Goal: Ask a question: Seek information or help from site administrators or community

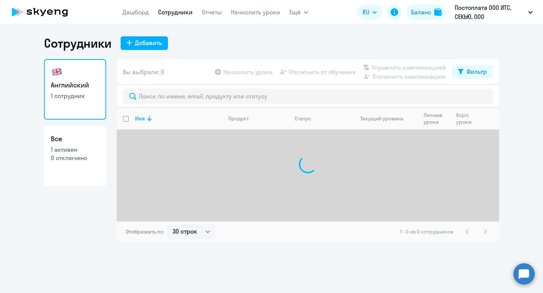
select select "30"
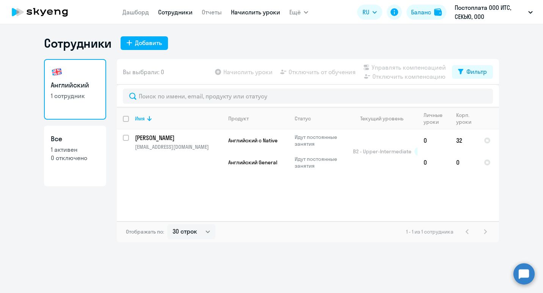
click at [239, 14] on link "Начислить уроки" at bounding box center [255, 12] width 49 height 8
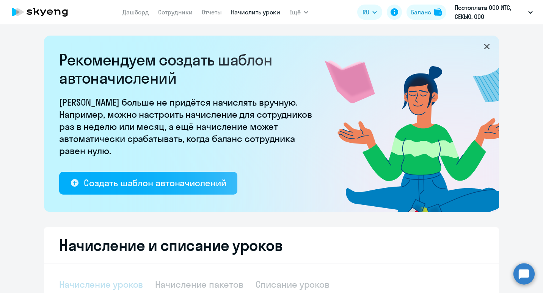
select select "10"
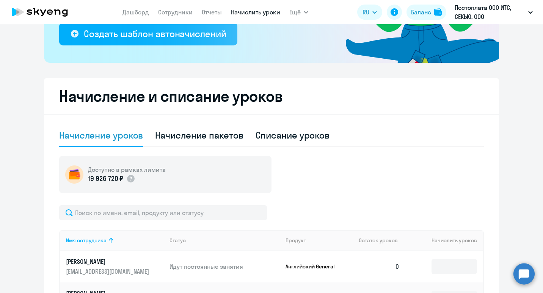
scroll to position [153, 0]
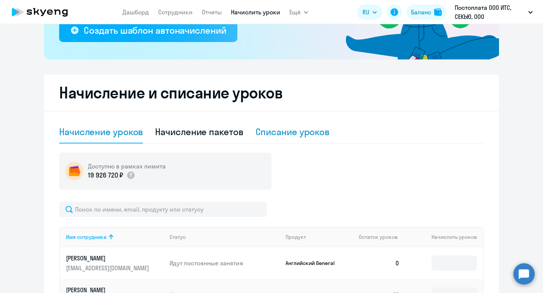
click at [285, 133] on div "Списание уроков" at bounding box center [292, 132] width 74 height 12
select select "10"
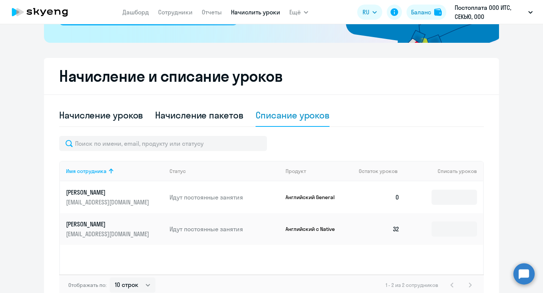
scroll to position [214, 0]
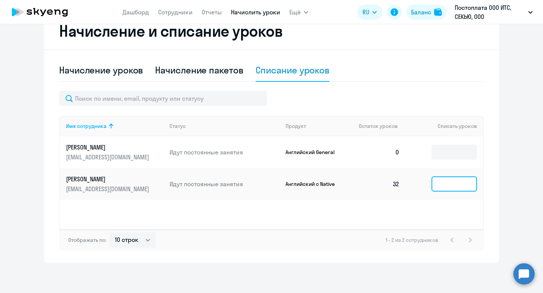
click at [435, 185] on input at bounding box center [453, 184] width 45 height 15
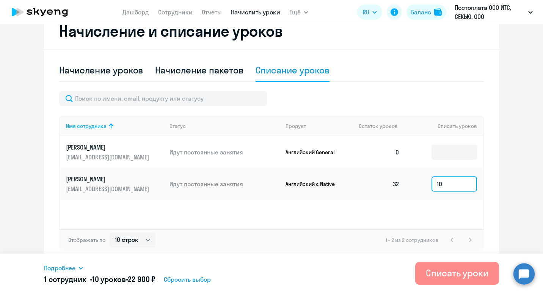
type input "10"
click at [452, 270] on div "Списать уроки" at bounding box center [457, 273] width 63 height 12
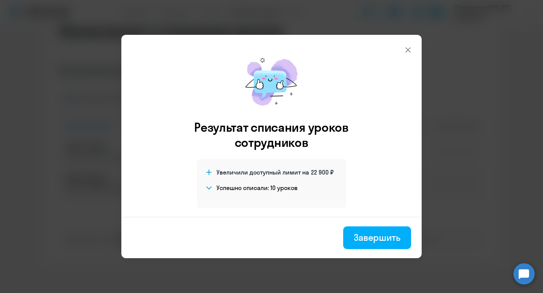
click at [405, 49] on icon at bounding box center [407, 49] width 9 height 9
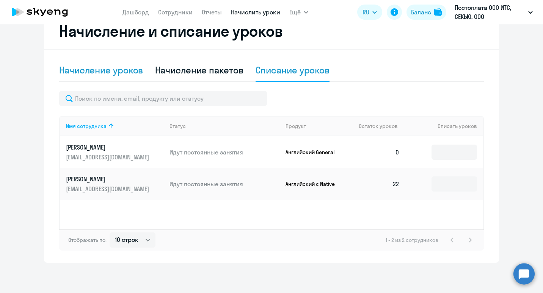
click at [131, 69] on div "Начисление уроков" at bounding box center [101, 70] width 84 height 12
select select "10"
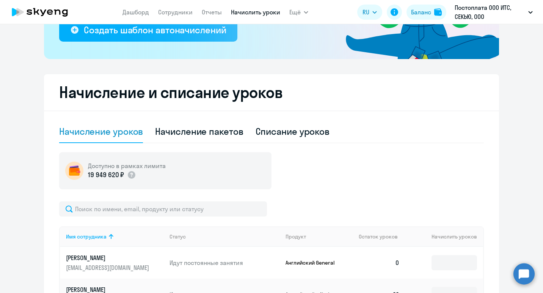
scroll to position [135, 0]
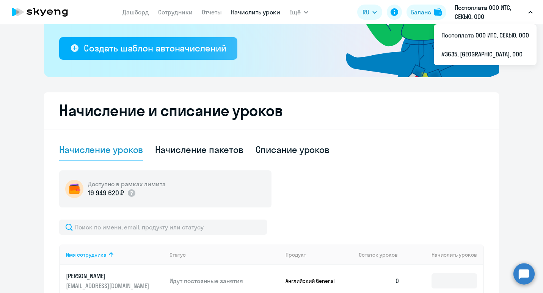
click at [472, 14] on p "Постоплата ООО ИТС, СЕКЬЮ, ООО" at bounding box center [489, 12] width 70 height 18
click at [464, 16] on p "Постоплата ООО ИТС, СЕКЬЮ, ООО" at bounding box center [489, 12] width 70 height 18
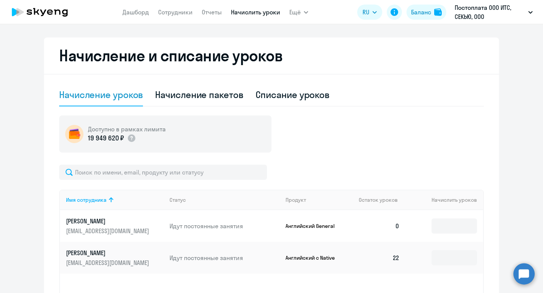
scroll to position [245, 0]
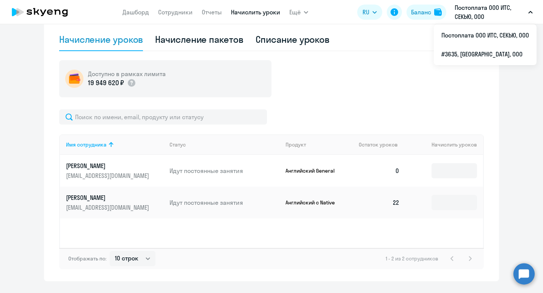
click at [490, 7] on p "Постоплата ООО ИТС, СЕКЬЮ, ООО" at bounding box center [489, 12] width 70 height 18
click at [532, 11] on icon "button" at bounding box center [530, 12] width 5 height 3
click at [460, 53] on li "#3635, [GEOGRAPHIC_DATA], ООО" at bounding box center [484, 54] width 103 height 19
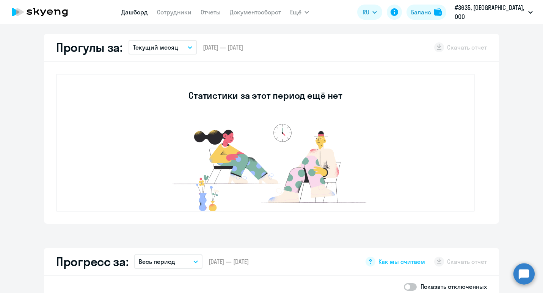
scroll to position [207, 0]
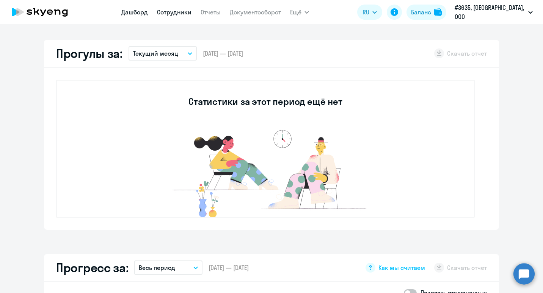
click at [189, 11] on link "Сотрудники" at bounding box center [174, 12] width 34 height 8
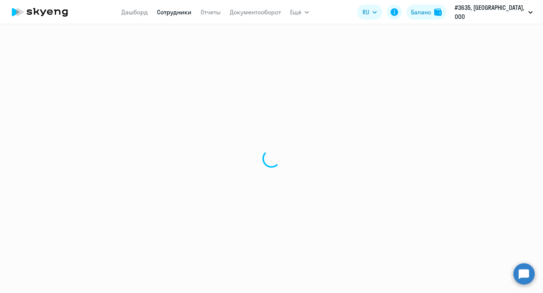
select select "30"
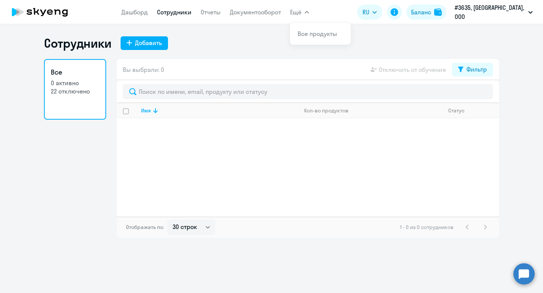
click at [308, 12] on icon "button" at bounding box center [307, 12] width 4 height 2
click at [141, 11] on link "Дашборд" at bounding box center [134, 12] width 27 height 8
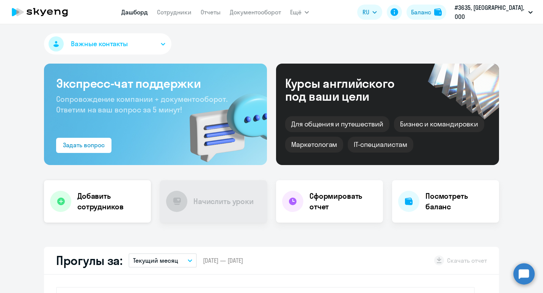
click at [95, 193] on h4 "Добавить сотрудников" at bounding box center [110, 201] width 67 height 21
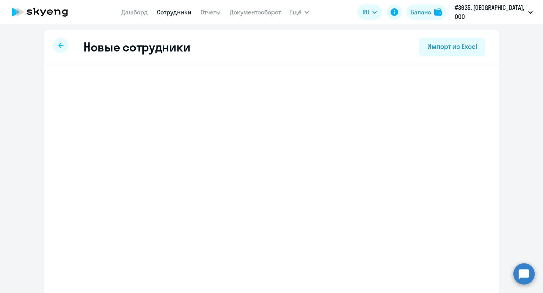
select select "english_adult_not_native_speaker"
select select "3"
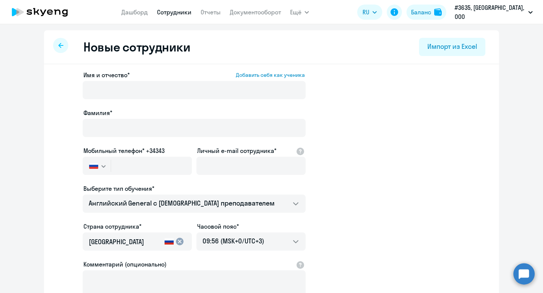
click at [191, 11] on link "Сотрудники" at bounding box center [174, 12] width 34 height 8
select select "30"
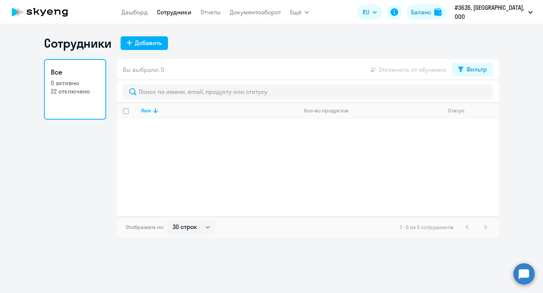
click at [66, 91] on p "22 отключено" at bounding box center [75, 91] width 49 height 8
click at [459, 67] on icon at bounding box center [460, 69] width 5 height 5
click at [477, 94] on span at bounding box center [480, 95] width 13 height 8
click at [474, 94] on input "checkbox" at bounding box center [473, 94] width 0 height 0
checkbox input "true"
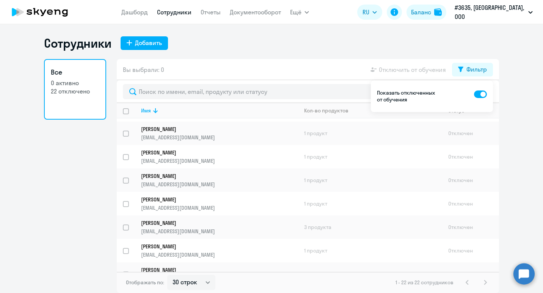
scroll to position [257, 0]
click at [125, 226] on input "select row 23444457" at bounding box center [130, 231] width 15 height 15
checkbox input "true"
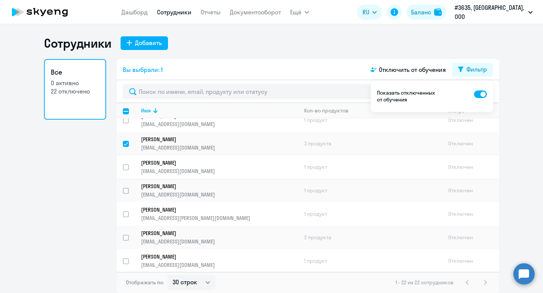
scroll to position [310, 0]
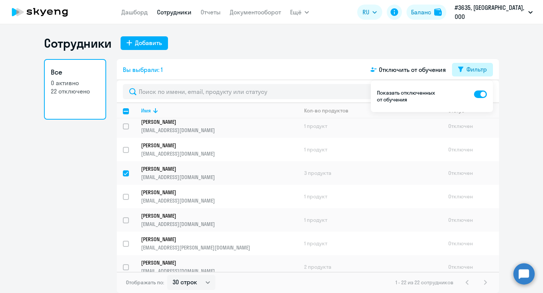
click at [473, 72] on div "Фильтр" at bounding box center [476, 69] width 20 height 9
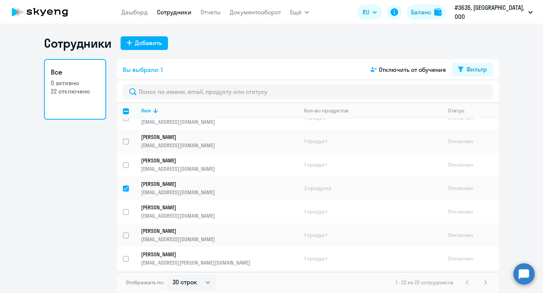
click at [517, 275] on circle at bounding box center [523, 273] width 21 height 21
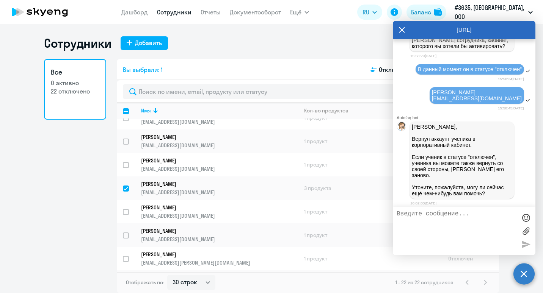
scroll to position [1681, 0]
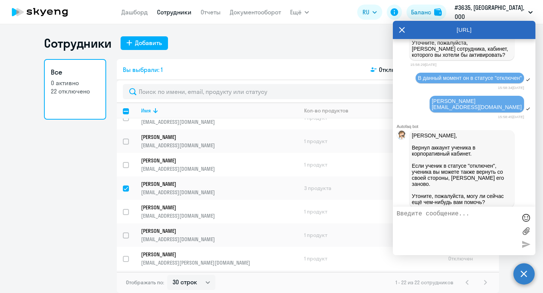
drag, startPoint x: 446, startPoint y: 139, endPoint x: 412, endPoint y: 132, distance: 34.5
copy span "Мне нужно активирован личный кабинет сотрудника."
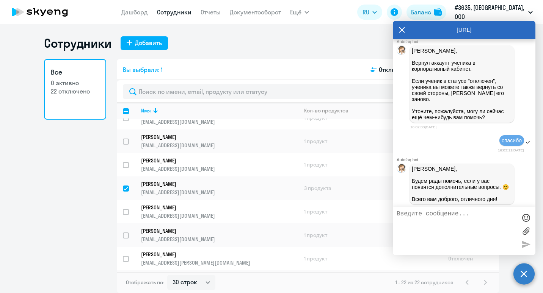
scroll to position [2117, 0]
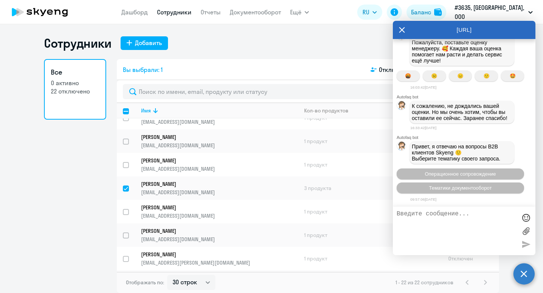
click at [430, 213] on textarea at bounding box center [456, 231] width 120 height 41
paste textarea "Мне нужно активирован личный кабинет сотрудника."
click at [435, 220] on textarea "Добрый день! Мне нужно активирован личный кабинет сотрудника." at bounding box center [456, 231] width 120 height 41
click at [436, 225] on textarea "Добрый день! Мне нужно активировать личный кабинет сотрудника." at bounding box center [456, 231] width 120 height 41
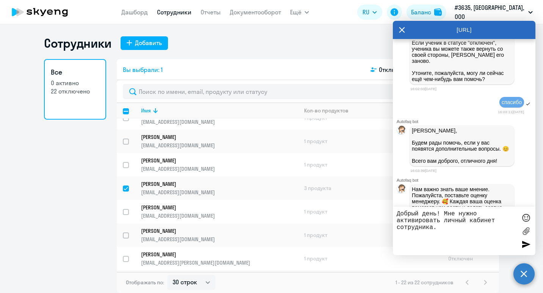
scroll to position [1801, 0]
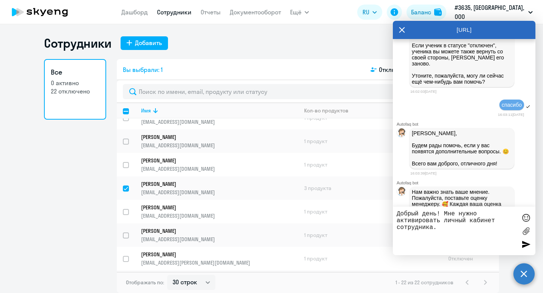
drag, startPoint x: 497, startPoint y: 130, endPoint x: 438, endPoint y: 123, distance: 59.2
copy span "[PERSON_NAME] [EMAIL_ADDRESS][DOMAIN_NAME]"
click at [452, 228] on textarea "Добрый день! Мне нужно активировать личный кабинет сотрудника." at bounding box center [456, 231] width 120 height 41
paste textarea "[PERSON_NAME] [EMAIL_ADDRESS][DOMAIN_NAME]"
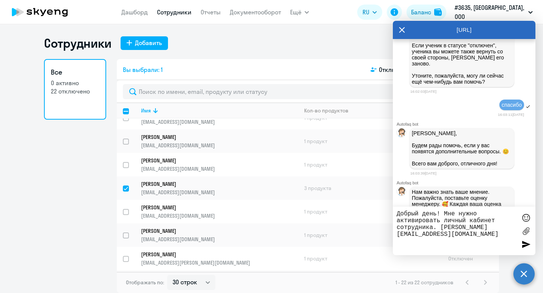
type textarea "Добрый день! Мне нужно активировать личный кабинет сотрудника. [PERSON_NAME] [E…"
click at [518, 268] on circle at bounding box center [523, 273] width 21 height 21
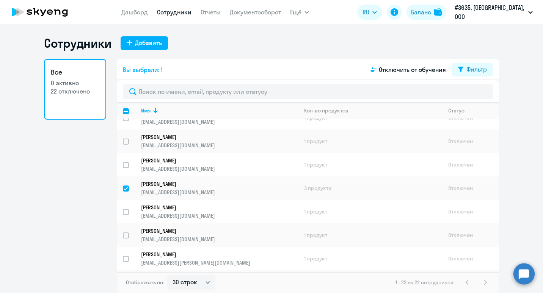
click at [518, 268] on circle at bounding box center [523, 273] width 21 height 21
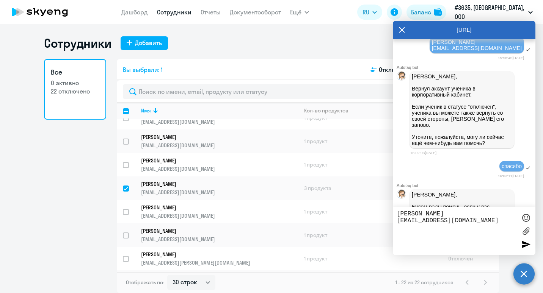
scroll to position [1714, 0]
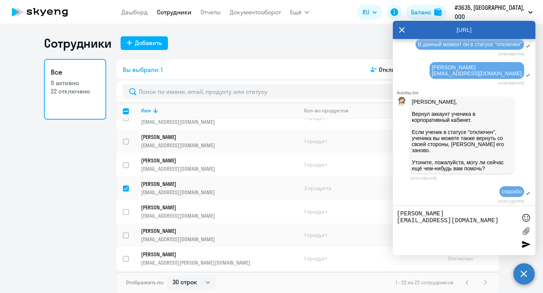
drag, startPoint x: 449, startPoint y: 105, endPoint x: 412, endPoint y: 96, distance: 38.7
copy span "Мне нужно активирован личный кабинет сотрудника."
click at [396, 212] on div "[PERSON_NAME] [EMAIL_ADDRESS][DOMAIN_NAME]" at bounding box center [464, 231] width 142 height 49
click at [396, 213] on textarea "[PERSON_NAME] [EMAIL_ADDRESS][DOMAIN_NAME]" at bounding box center [456, 231] width 120 height 41
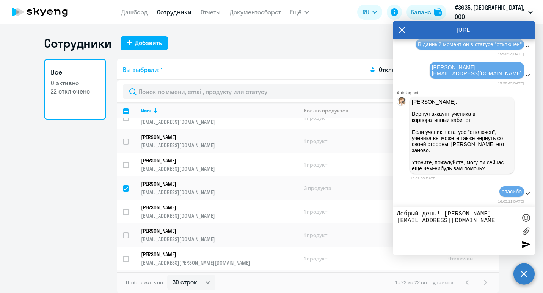
paste textarea "не нужно активирован личный кабинет сотрудника."
click at [435, 218] on textarea "Добрый день! Мне нужно активирован личный кабинет сотрудника. [PERSON_NAME] [EM…" at bounding box center [456, 231] width 120 height 41
type textarea "Добрый день! Мне нужно активировать личный кабинет сотрудника. [PERSON_NAME] [E…"
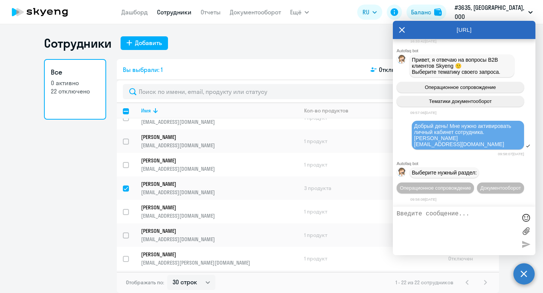
scroll to position [2219, 0]
click at [446, 185] on span "Операционное сопровождение" at bounding box center [434, 188] width 71 height 6
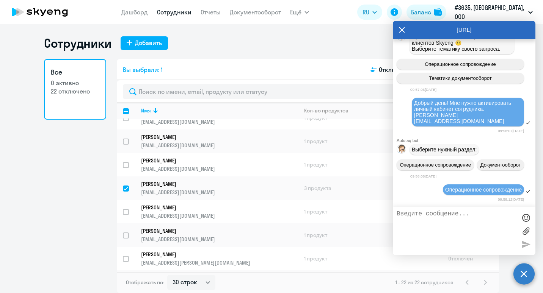
scroll to position [2302, 0]
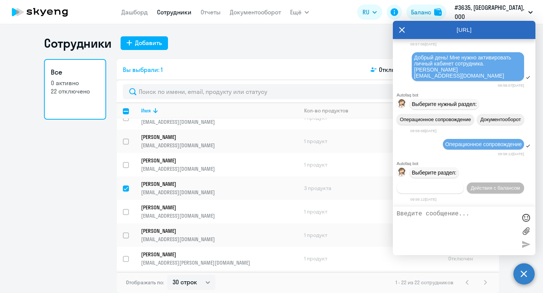
click at [459, 185] on span "Действия по сотрудникам" at bounding box center [430, 188] width 59 height 6
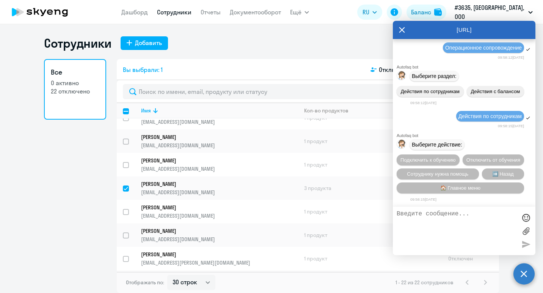
scroll to position [2414, 0]
click at [459, 155] on button "Подключить к обучению" at bounding box center [427, 160] width 63 height 11
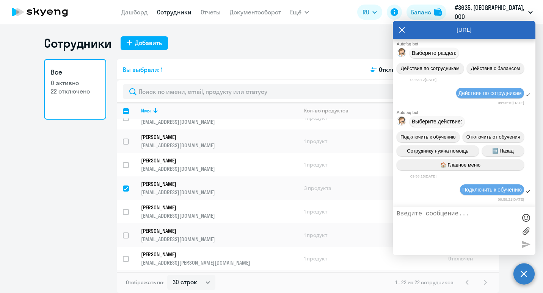
scroll to position [2512, 0]
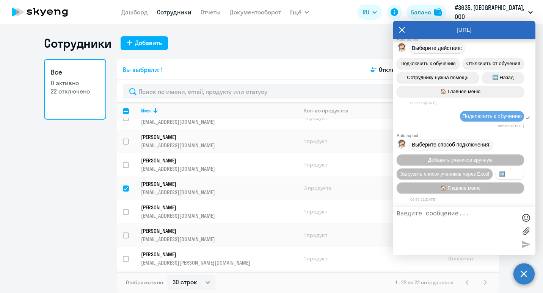
click at [499, 177] on span "➡️ Назад" at bounding box center [510, 174] width 22 height 6
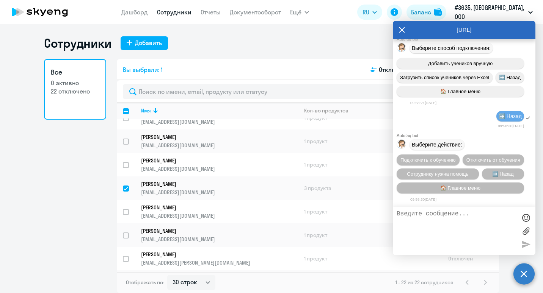
scroll to position [2626, 0]
click at [424, 173] on span "Сотруднику нужна помощь" at bounding box center [437, 174] width 61 height 6
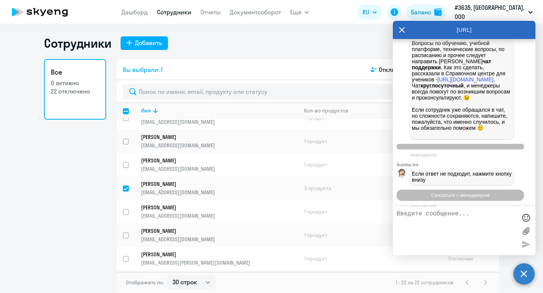
scroll to position [2889, 0]
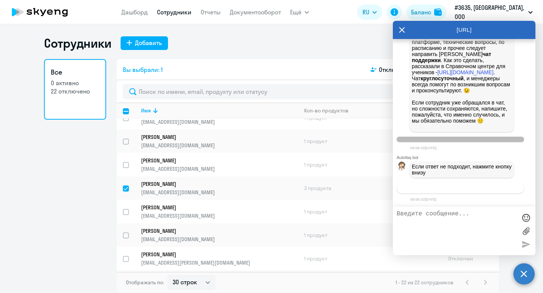
click at [439, 188] on span "Связаться с менеджером" at bounding box center [460, 188] width 58 height 6
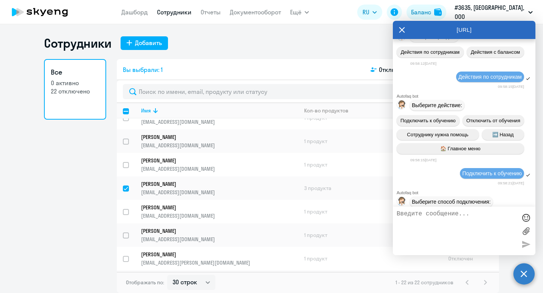
scroll to position [2208, 0]
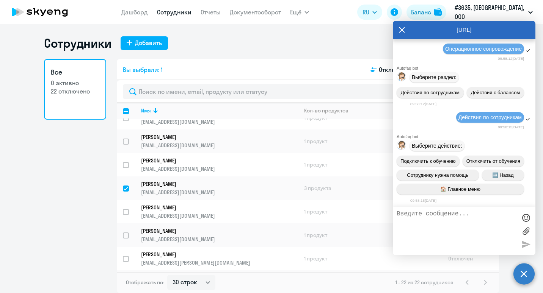
drag, startPoint x: 469, startPoint y: 142, endPoint x: 413, endPoint y: 122, distance: 59.9
copy span "Добрый день! Мне нужно активировать личный кабинет сотрудника. [PERSON_NAME] [E…"
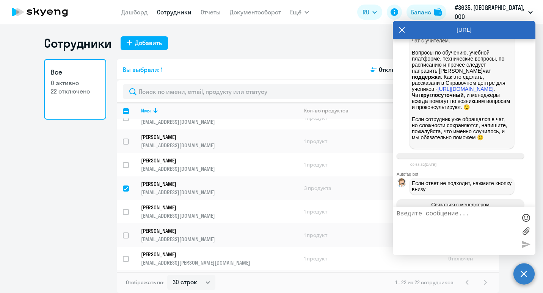
scroll to position [2912, 0]
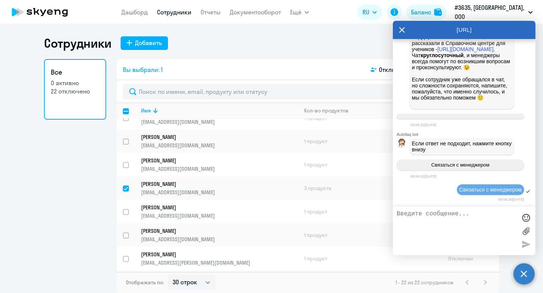
click at [430, 214] on textarea at bounding box center [456, 231] width 120 height 41
paste textarea "Добрый день! Мне нужно активировать личный кабинет сотрудника. [PERSON_NAME] [E…"
type textarea "Добрый день! Мне нужно активировать личный кабинет сотрудника. [PERSON_NAME] [E…"
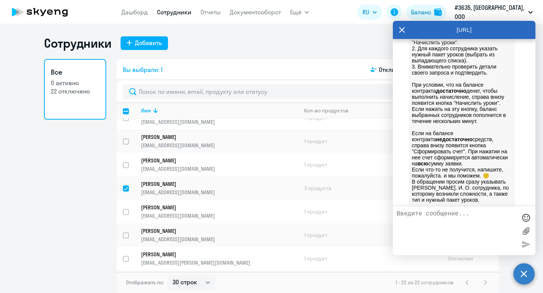
scroll to position [3137, 0]
click at [403, 31] on icon at bounding box center [402, 30] width 6 height 18
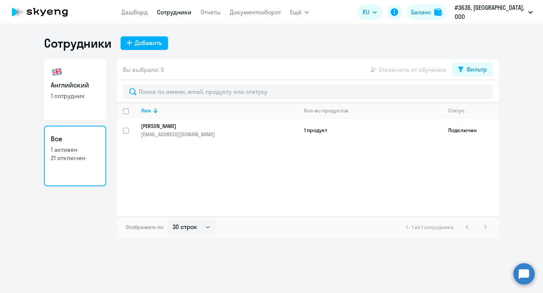
select select "30"
click at [211, 128] on p "[PERSON_NAME]" at bounding box center [214, 126] width 146 height 7
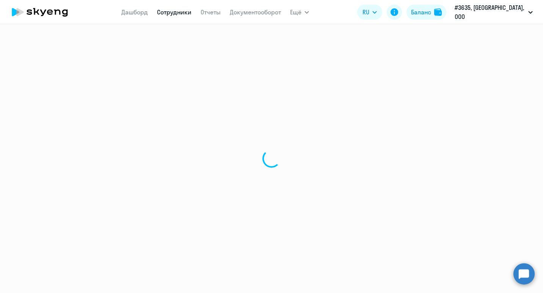
select select "english"
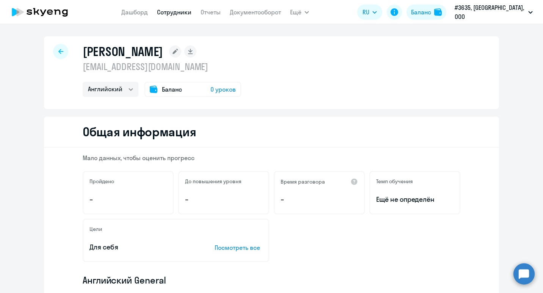
click at [171, 89] on span "Баланс" at bounding box center [172, 89] width 20 height 9
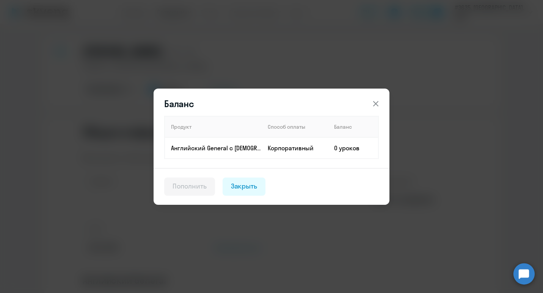
click at [375, 101] on icon at bounding box center [375, 103] width 9 height 9
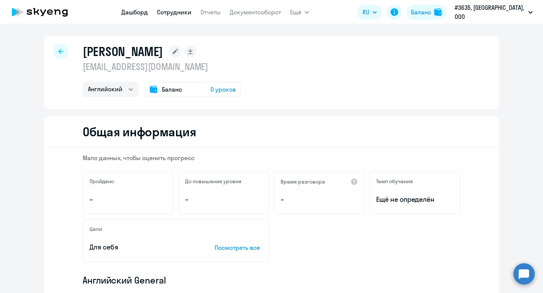
click at [147, 12] on link "Дашборд" at bounding box center [134, 12] width 27 height 8
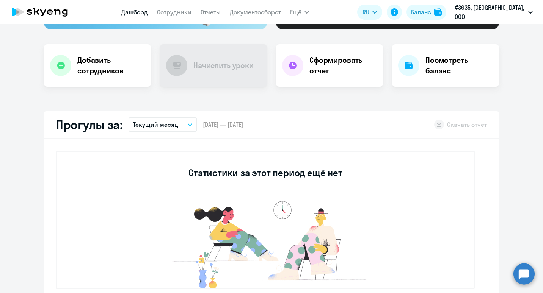
select select "30"
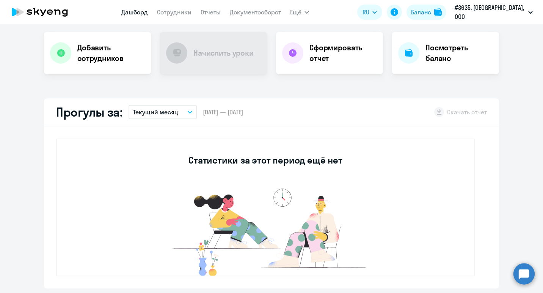
scroll to position [151, 0]
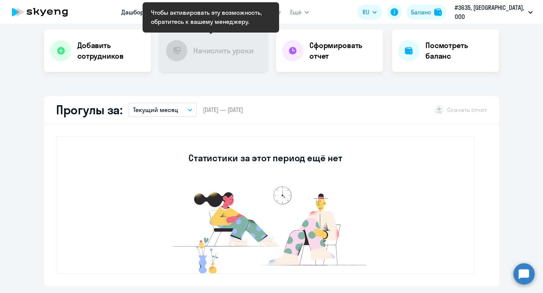
click at [202, 54] on h4 "Начислить уроки" at bounding box center [223, 50] width 60 height 11
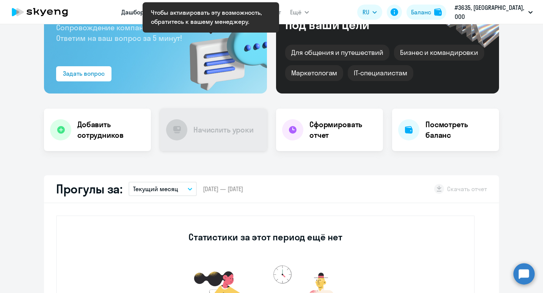
scroll to position [0, 0]
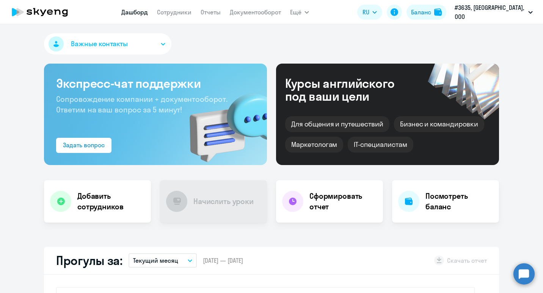
click at [524, 274] on circle at bounding box center [523, 273] width 21 height 21
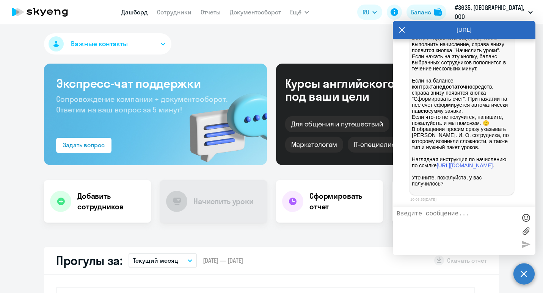
scroll to position [3323, 0]
click at [249, 10] on link "Документооборот" at bounding box center [255, 12] width 51 height 8
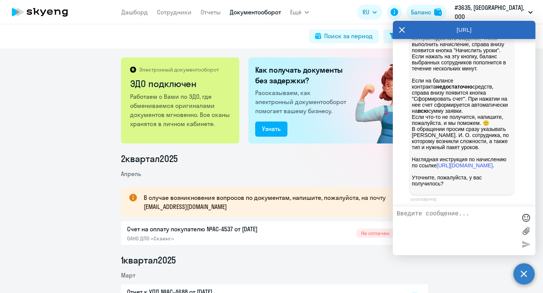
scroll to position [1, 0]
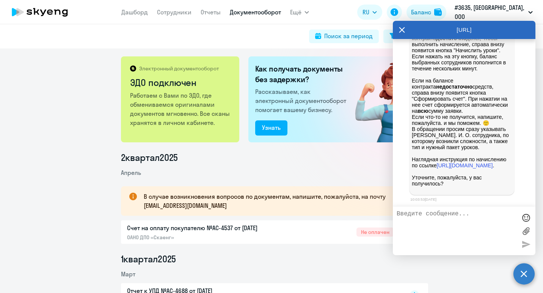
click at [402, 30] on icon at bounding box center [402, 30] width 6 height 18
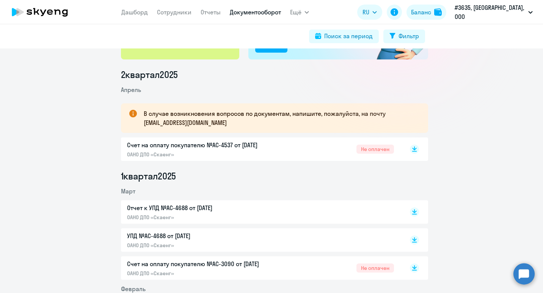
scroll to position [0, 0]
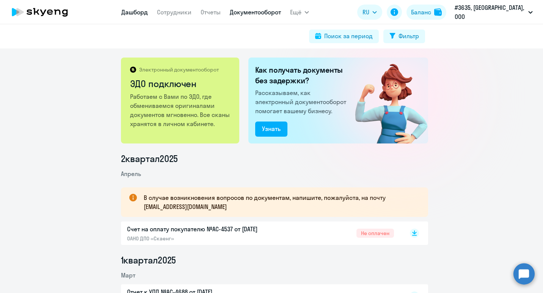
click at [148, 14] on link "Дашборд" at bounding box center [134, 12] width 27 height 8
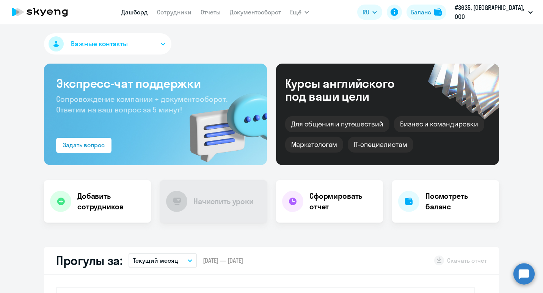
select select "30"
click at [520, 275] on circle at bounding box center [523, 273] width 21 height 21
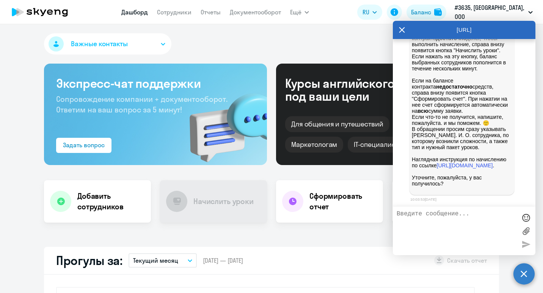
scroll to position [3388, 0]
click at [399, 30] on icon at bounding box center [402, 30] width 6 height 18
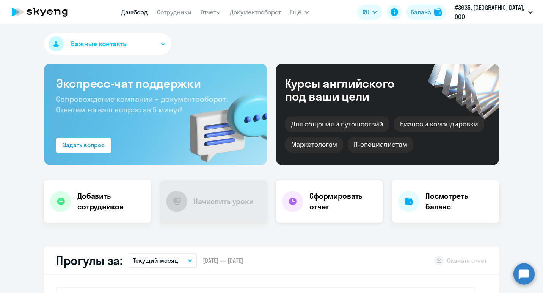
click at [309, 205] on h4 "Сформировать отчет" at bounding box center [342, 201] width 67 height 21
select select "30"
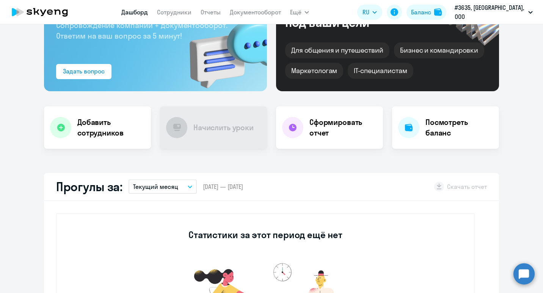
scroll to position [132, 0]
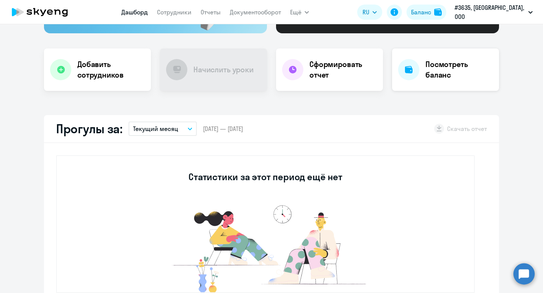
click at [442, 73] on h4 "Посмотреть баланс" at bounding box center [458, 69] width 67 height 21
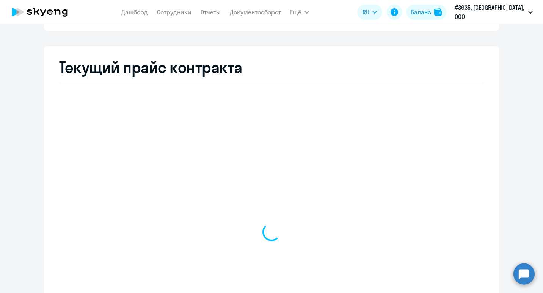
select select "english_adult_not_native_speaker"
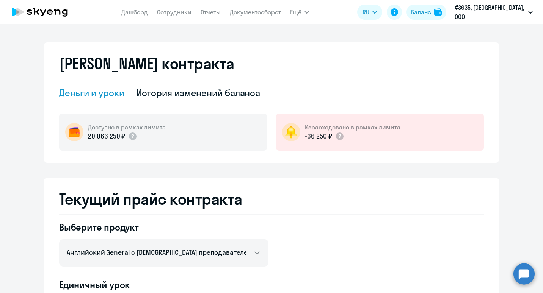
click at [346, 126] on h5 "Израсходовано в рамках лимита" at bounding box center [352, 127] width 95 height 8
click at [338, 136] on icon at bounding box center [339, 137] width 2 height 4
click at [319, 138] on p "-66 250 ₽" at bounding box center [318, 136] width 27 height 10
click at [184, 97] on div "История изменений баланса" at bounding box center [198, 93] width 124 height 12
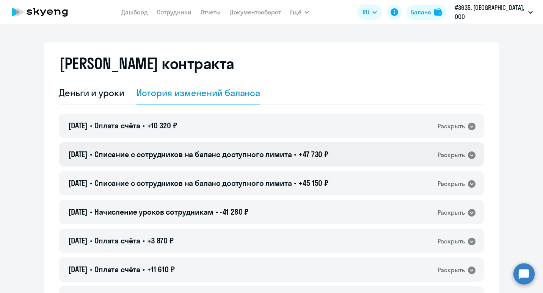
click at [469, 156] on icon at bounding box center [471, 155] width 9 height 9
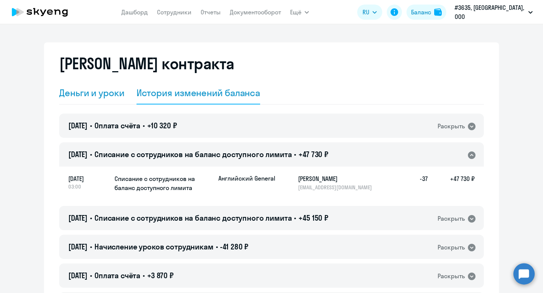
click at [93, 89] on div "Деньги и уроки" at bounding box center [91, 93] width 65 height 12
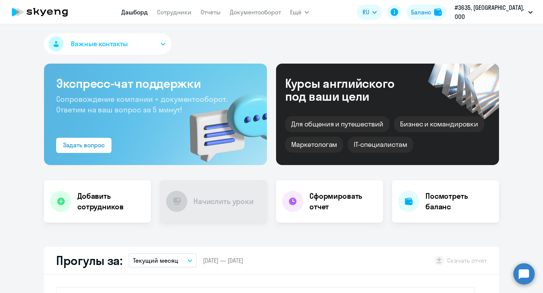
select select "30"
click at [431, 13] on div "Баланс" at bounding box center [421, 12] width 20 height 9
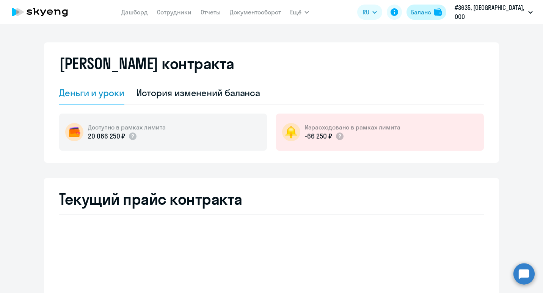
select select "english_adult_not_native_speaker"
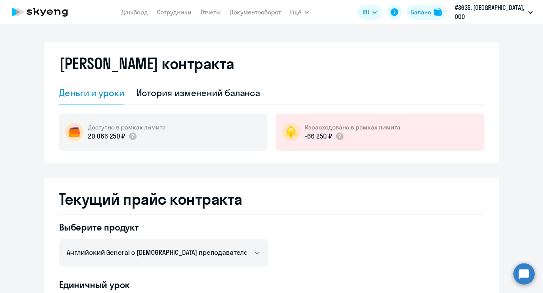
click at [523, 275] on circle at bounding box center [523, 273] width 21 height 21
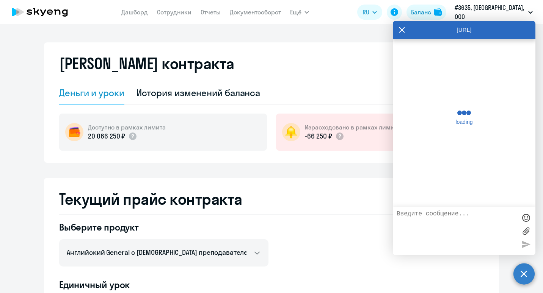
scroll to position [3439, 0]
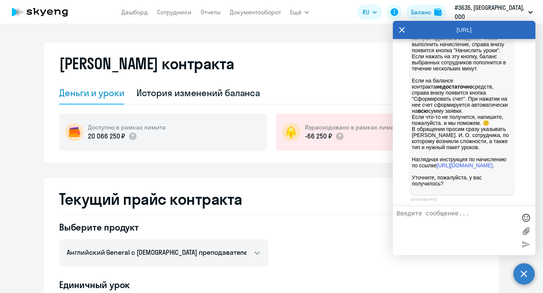
click at [402, 29] on icon at bounding box center [402, 30] width 6 height 18
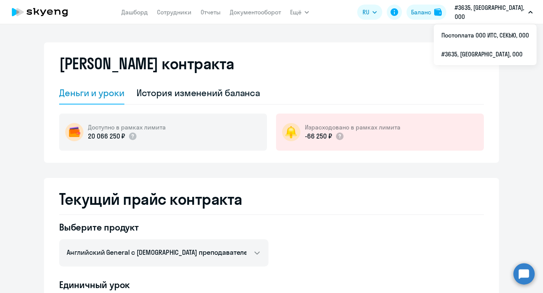
click at [489, 13] on p "#3635, [GEOGRAPHIC_DATA], ООО" at bounding box center [489, 12] width 70 height 18
click at [529, 13] on icon "button" at bounding box center [530, 12] width 4 height 2
click at [500, 36] on li "Постоплата ООО ИТС, СЕКЬЮ, ООО" at bounding box center [484, 35] width 103 height 19
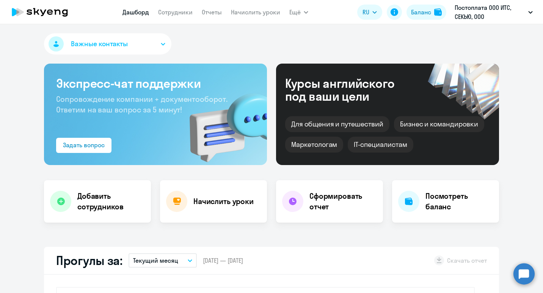
select select "30"
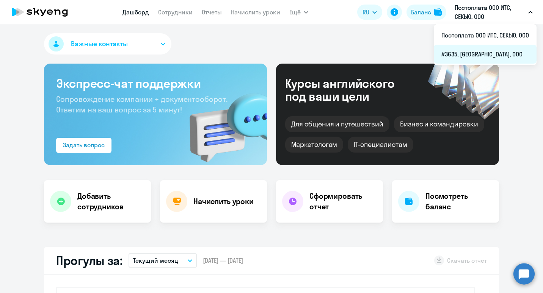
click at [468, 55] on li "#3635, [GEOGRAPHIC_DATA], ООО" at bounding box center [484, 54] width 103 height 19
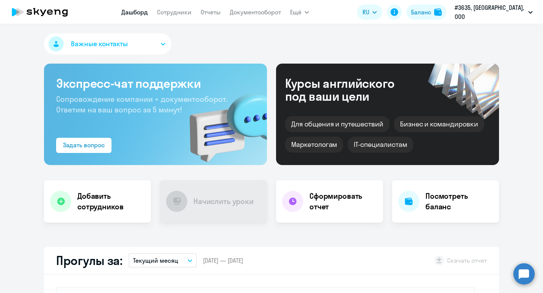
click at [161, 43] on icon "button" at bounding box center [163, 44] width 5 height 3
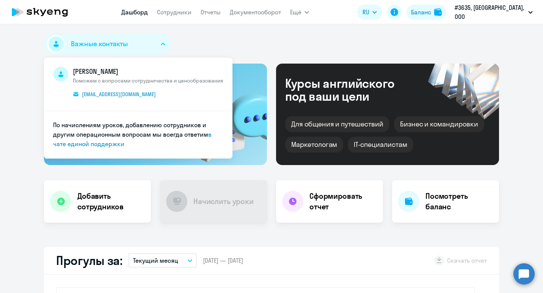
click at [234, 41] on div "Важные контакты Евгения Швыряева Поможем с вопросами сотрудничества и ценообраз…" at bounding box center [271, 45] width 455 height 24
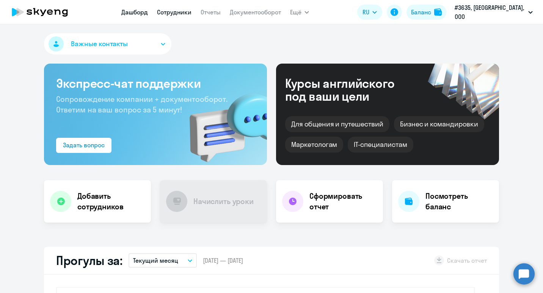
click at [191, 14] on link "Сотрудники" at bounding box center [174, 12] width 34 height 8
select select "30"
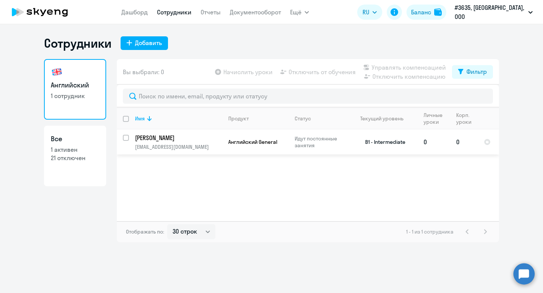
click at [126, 136] on input "select row 23444457" at bounding box center [130, 142] width 15 height 15
checkbox input "true"
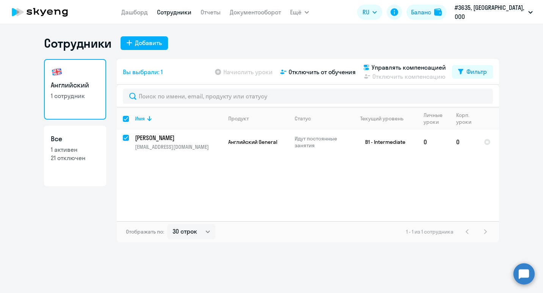
click at [525, 274] on circle at bounding box center [523, 273] width 21 height 21
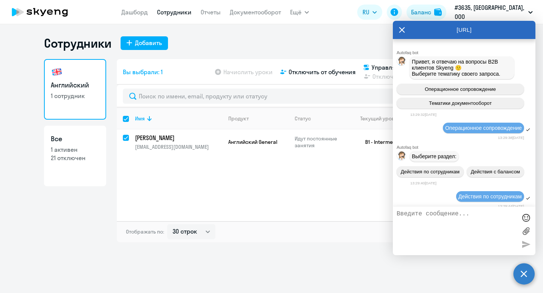
scroll to position [3439, 0]
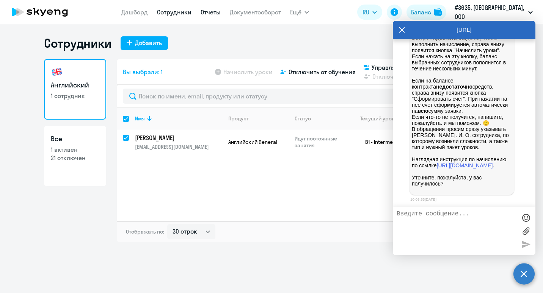
click at [221, 14] on link "Отчеты" at bounding box center [210, 12] width 20 height 8
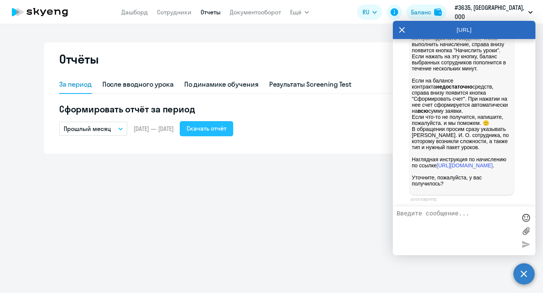
click at [219, 127] on div "Скачать отчёт" at bounding box center [206, 128] width 40 height 9
click at [177, 48] on div "Отчёты За период После вводного урока По динамике обучения Результаты Screening…" at bounding box center [271, 97] width 455 height 111
click at [216, 13] on link "Отчеты" at bounding box center [210, 12] width 20 height 8
click at [257, 13] on link "Документооборот" at bounding box center [255, 12] width 51 height 8
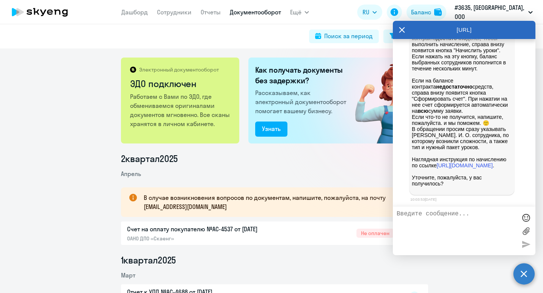
click at [401, 31] on icon at bounding box center [402, 30] width 6 height 6
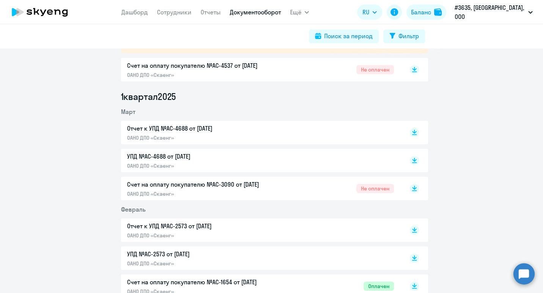
scroll to position [164, 0]
click at [522, 271] on circle at bounding box center [523, 273] width 21 height 21
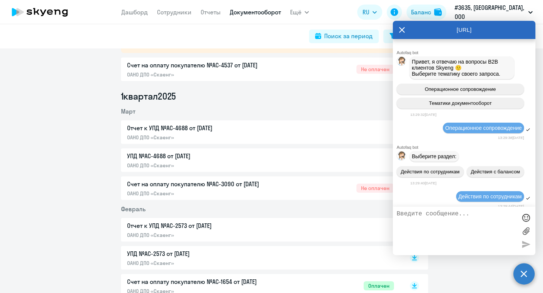
scroll to position [3439, 0]
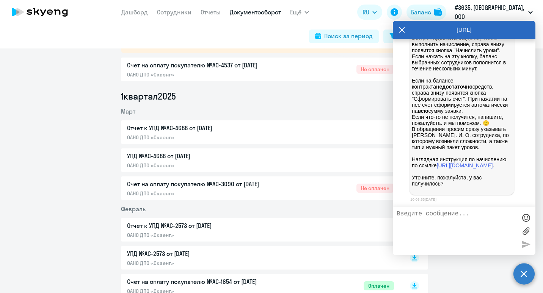
click at [453, 210] on div at bounding box center [464, 231] width 142 height 49
click at [451, 216] on textarea at bounding box center [456, 231] width 120 height 41
type textarea "Не могу начислить уроки сотруднику"
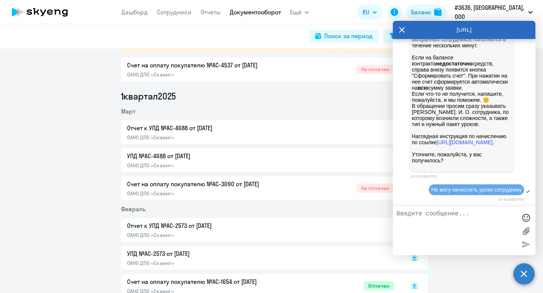
scroll to position [3364, 0]
click at [148, 13] on link "Дашборд" at bounding box center [134, 12] width 27 height 8
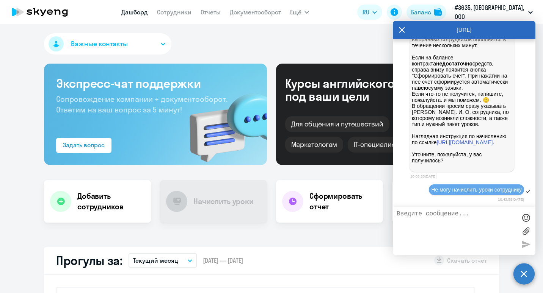
select select "30"
click at [401, 29] on icon at bounding box center [402, 30] width 6 height 6
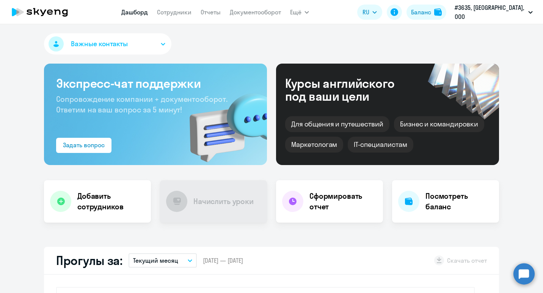
click at [523, 273] on circle at bounding box center [523, 273] width 21 height 21
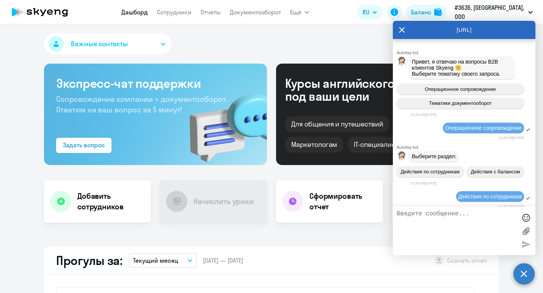
scroll to position [3462, 0]
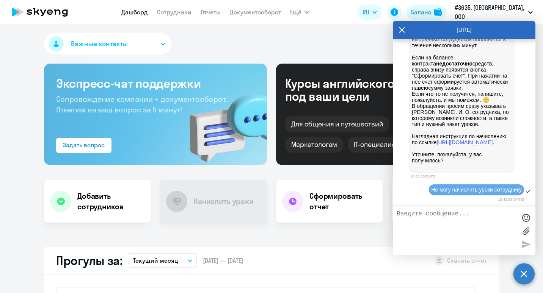
click at [399, 30] on icon at bounding box center [402, 30] width 6 height 18
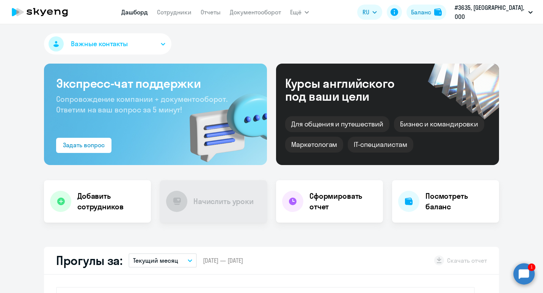
click at [513, 274] on circle at bounding box center [523, 273] width 21 height 21
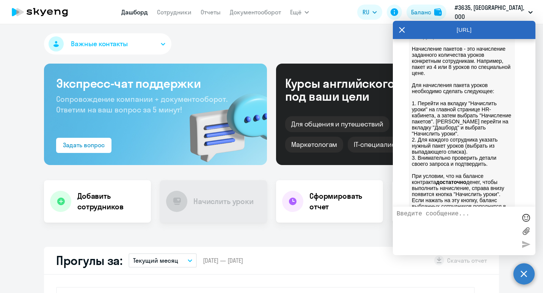
scroll to position [3043, 0]
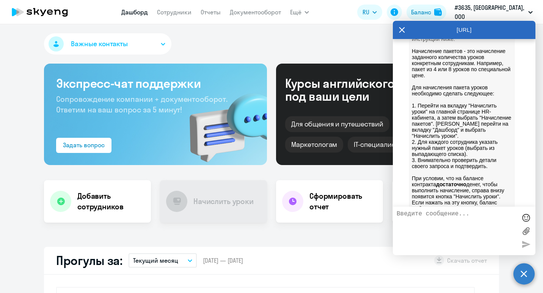
drag, startPoint x: 466, startPoint y: 100, endPoint x: 413, endPoint y: 81, distance: 56.6
copy span "Добрый день! Мне нужно активировать личный кабинет сотрудника. [PERSON_NAME] [E…"
click at [429, 213] on textarea at bounding box center [456, 231] width 120 height 41
paste textarea "Добрый день! Мне нужно активировать личный кабинет сотрудника. [PERSON_NAME] [E…"
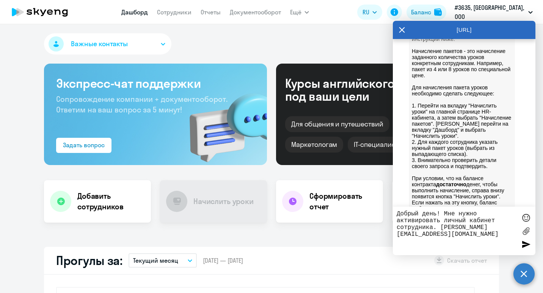
drag, startPoint x: 439, startPoint y: 228, endPoint x: 383, endPoint y: 208, distance: 58.7
click at [383, 208] on body "Дашборд Сотрудники Отчеты Документооборот Ещё Дашборд Сотрудники Отчеты Докумен…" at bounding box center [271, 146] width 543 height 293
type textarea "Нужно начислить 10 уроков Зайцев Андрей Владимирович a.zaytsev@seq.team"
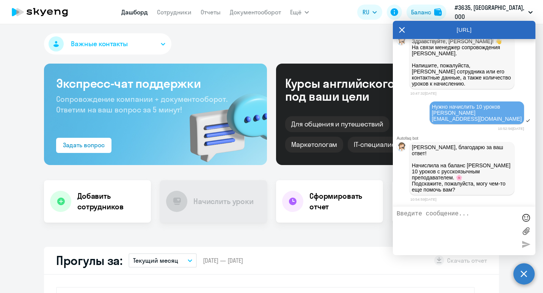
scroll to position [3639, 0]
click at [445, 211] on textarea at bounding box center [456, 231] width 120 height 41
type textarea "П"
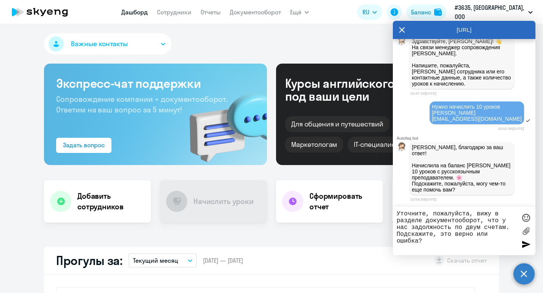
type textarea "Уточните, пожалуйста, вижу в разделе документооборот, что у нас задолжность по …"
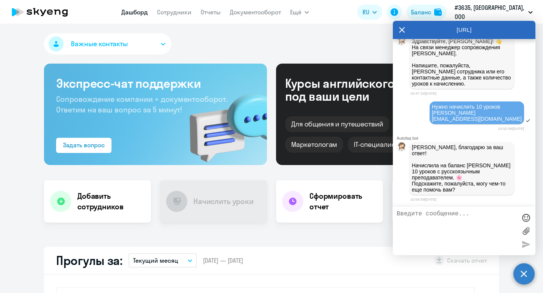
scroll to position [3680, 0]
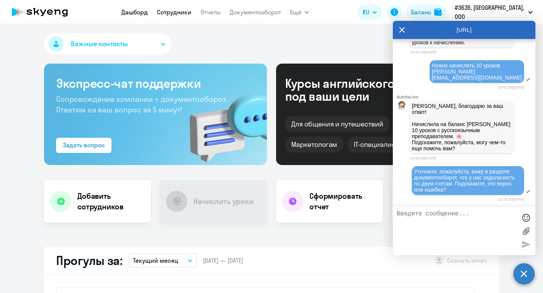
click at [182, 14] on link "Сотрудники" at bounding box center [174, 12] width 34 height 8
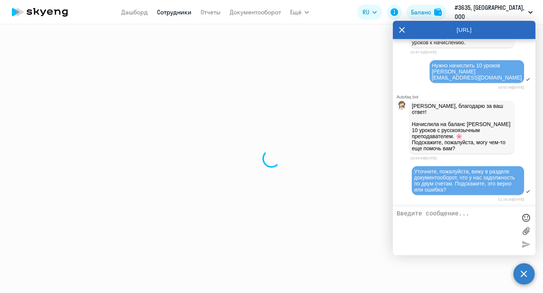
select select "30"
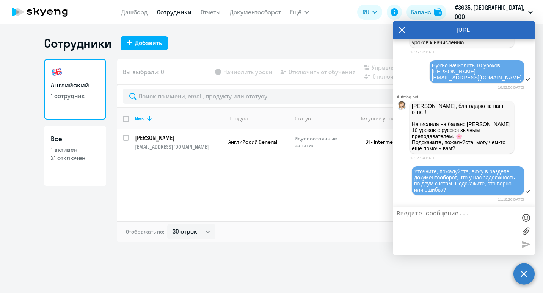
click at [399, 31] on icon at bounding box center [402, 30] width 6 height 18
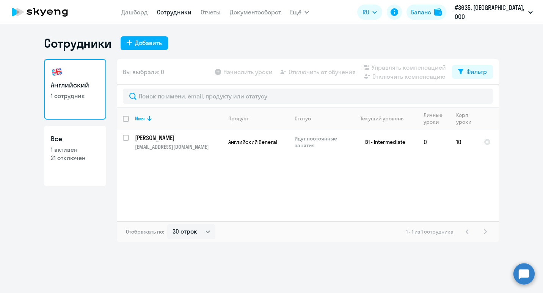
click at [520, 271] on circle at bounding box center [523, 273] width 21 height 21
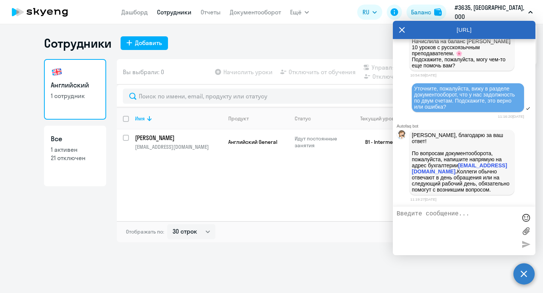
scroll to position [3764, 0]
drag, startPoint x: 470, startPoint y: 165, endPoint x: 411, endPoint y: 167, distance: 58.8
click at [411, 167] on div "Людмила, благодарю за ваш ответ! По вопросам документооборота, пожалуйста, напи…" at bounding box center [461, 162] width 105 height 65
copy p "document@skyeng.ru ."
click at [319, 181] on div "Имя Продукт Статус Текущий уровень Личные уроки Корп. уроки Зайцев Андрей Влади…" at bounding box center [308, 165] width 382 height 114
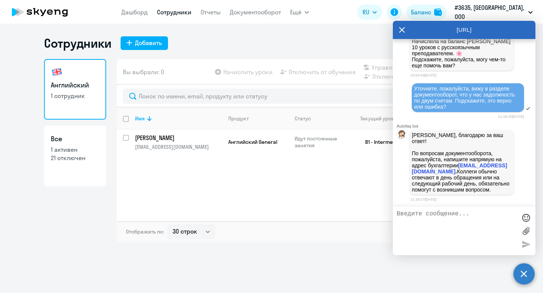
click at [401, 26] on icon at bounding box center [402, 30] width 6 height 18
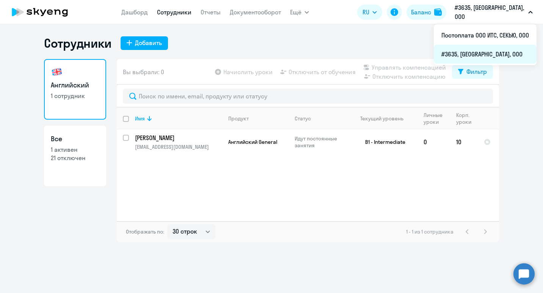
click at [486, 55] on li "#3635, [GEOGRAPHIC_DATA], ООО" at bounding box center [484, 54] width 103 height 19
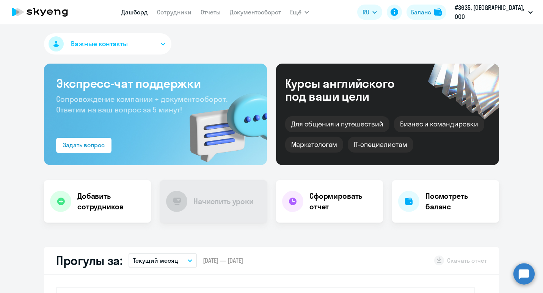
select select "30"
click at [398, 11] on icon at bounding box center [394, 12] width 8 height 8
click at [257, 12] on link "Документооборот" at bounding box center [255, 12] width 51 height 8
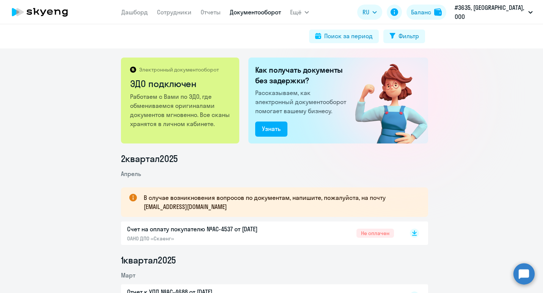
click at [216, 230] on p "Счет на оплату покупателю №AC-4537 от 02.04.2025" at bounding box center [206, 229] width 159 height 9
